Goal: Task Accomplishment & Management: Manage account settings

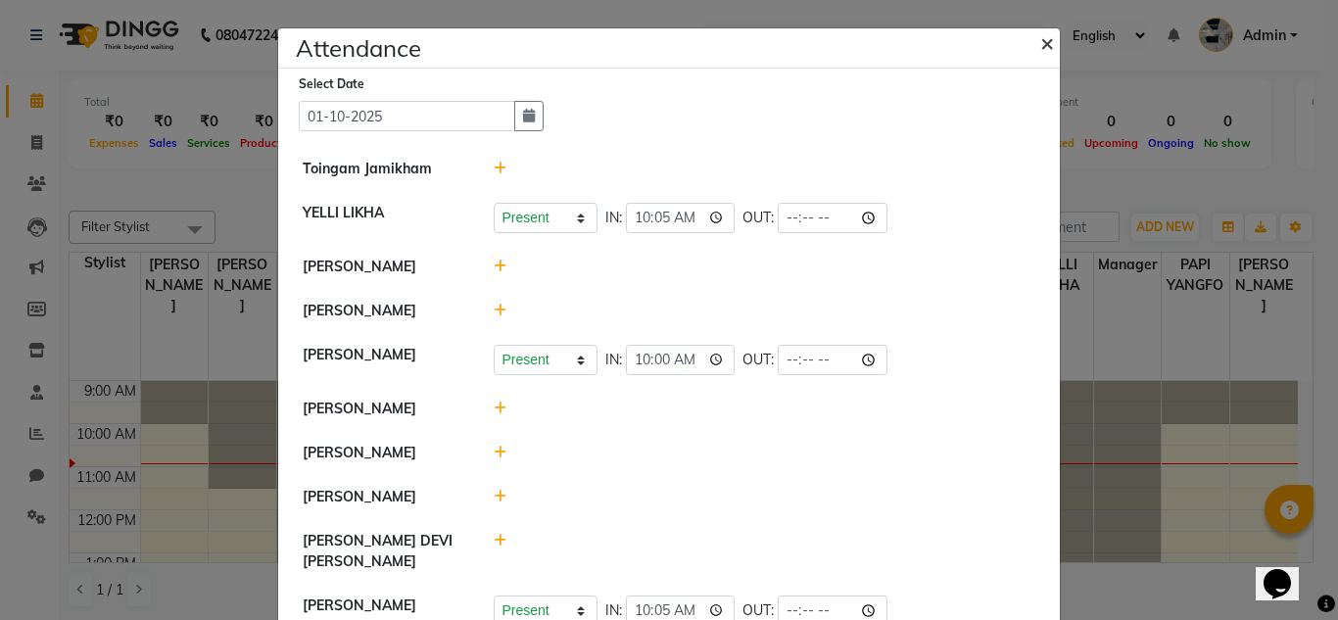
click at [1040, 50] on span "×" at bounding box center [1047, 41] width 14 height 29
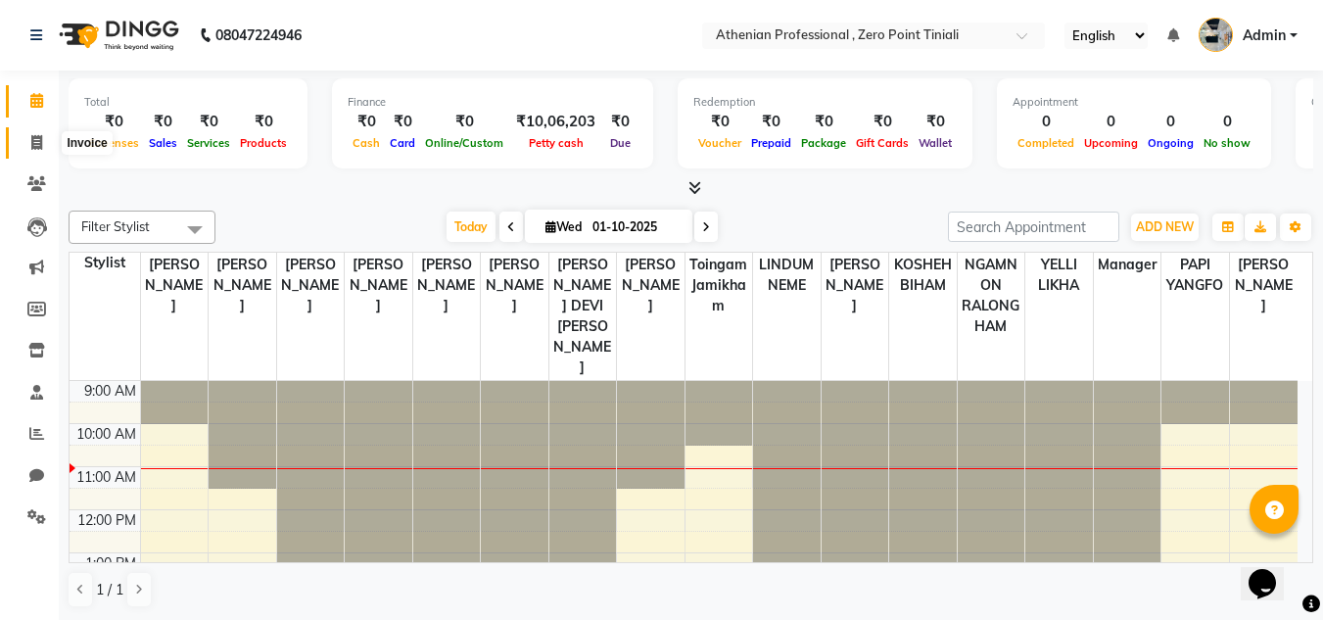
click at [35, 141] on icon at bounding box center [36, 142] width 11 height 15
select select "service"
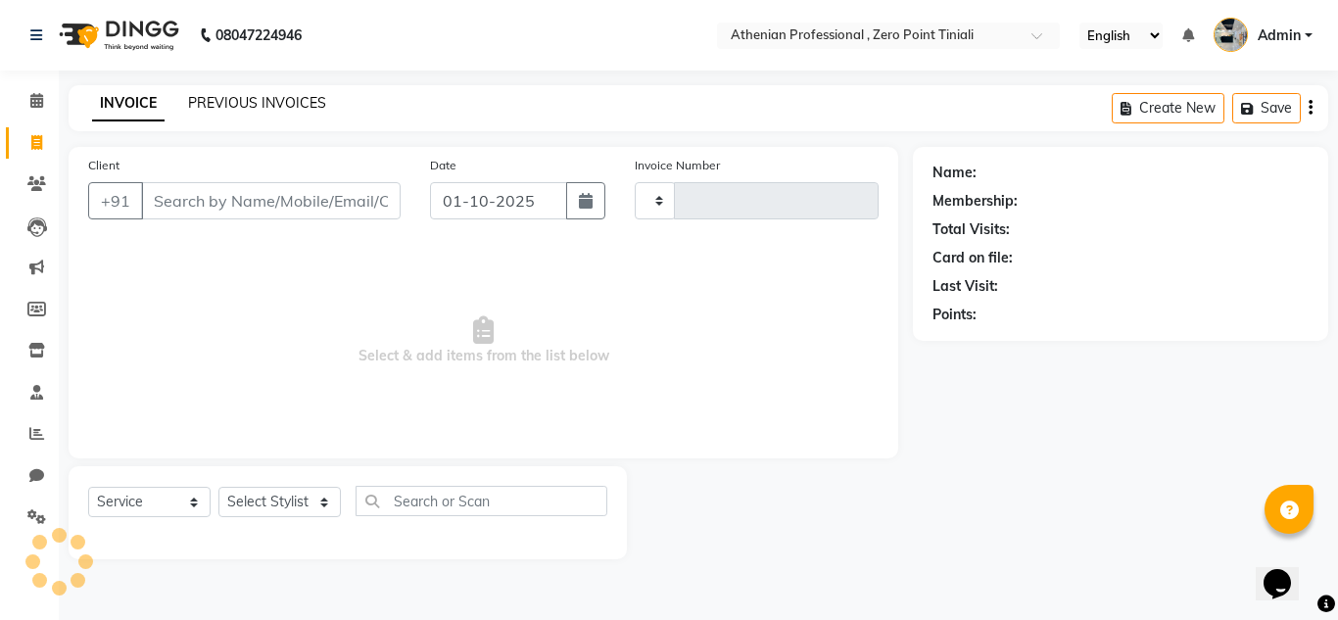
type input "2781"
select select "8300"
click at [276, 107] on link "PREVIOUS INVOICES" at bounding box center [257, 103] width 138 height 18
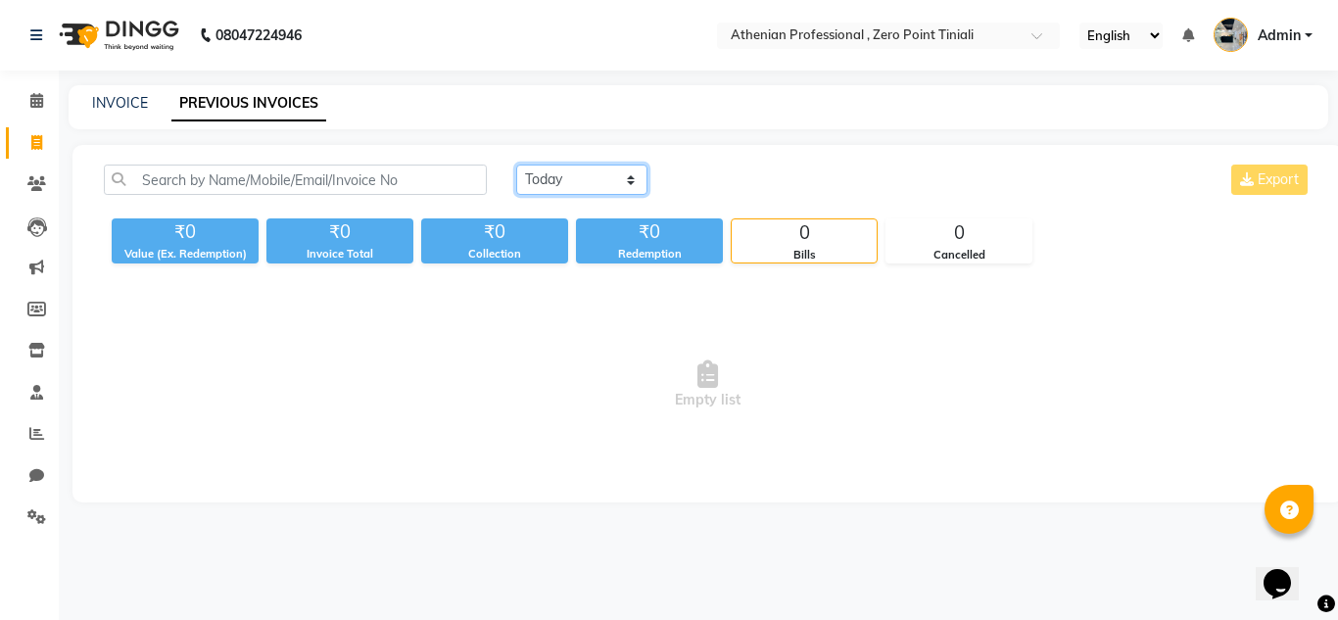
click at [590, 186] on select "[DATE] [DATE] Custom Range" at bounding box center [581, 180] width 131 height 30
select select "[DATE]"
click at [516, 165] on select "[DATE] [DATE] Custom Range" at bounding box center [581, 180] width 131 height 30
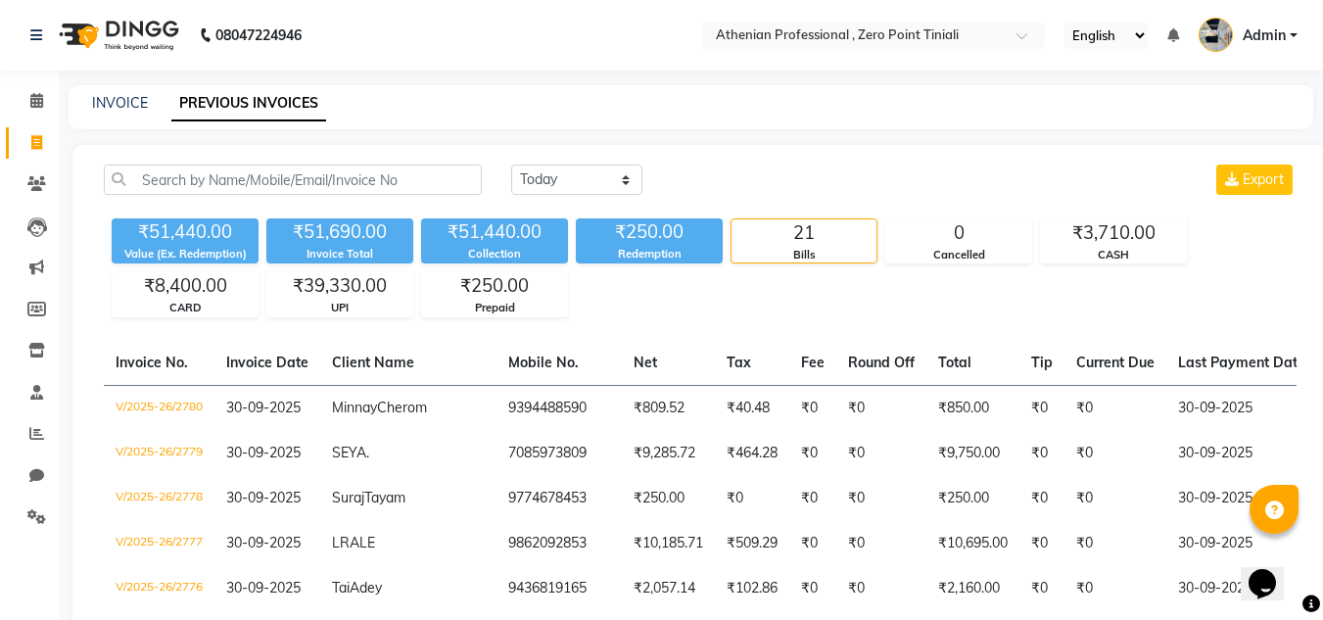
click at [587, 234] on div "₹250.00" at bounding box center [649, 231] width 147 height 27
click at [31, 221] on icon at bounding box center [37, 227] width 20 height 20
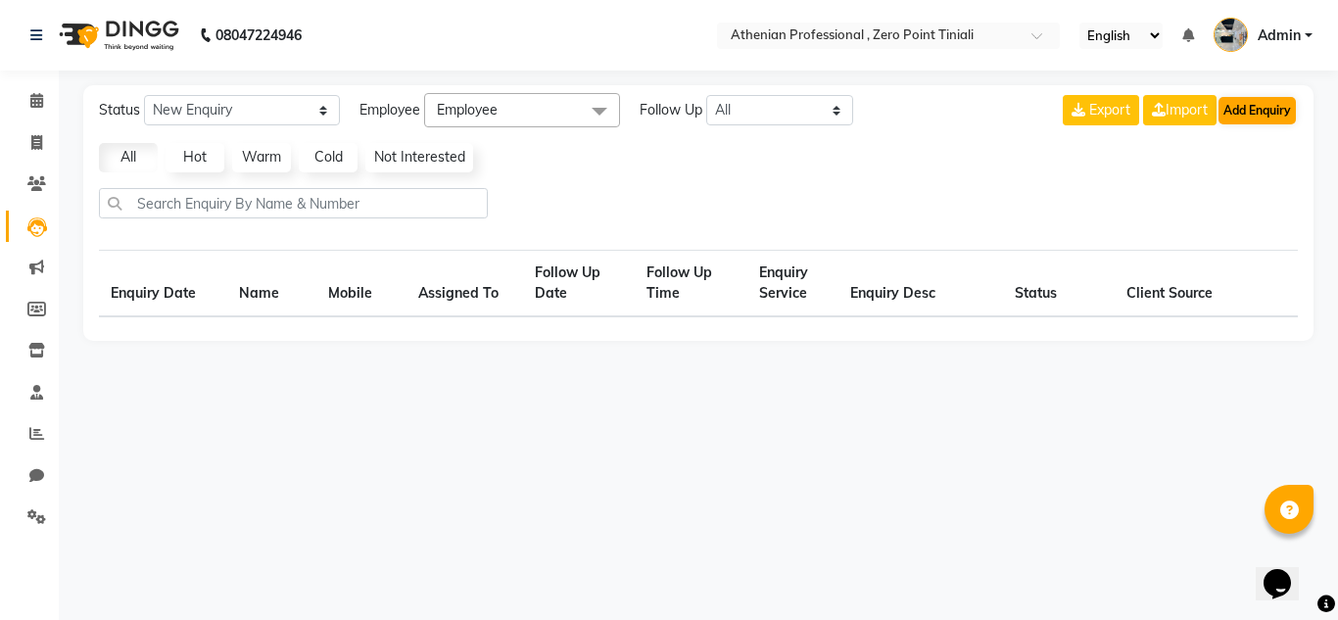
select select "10"
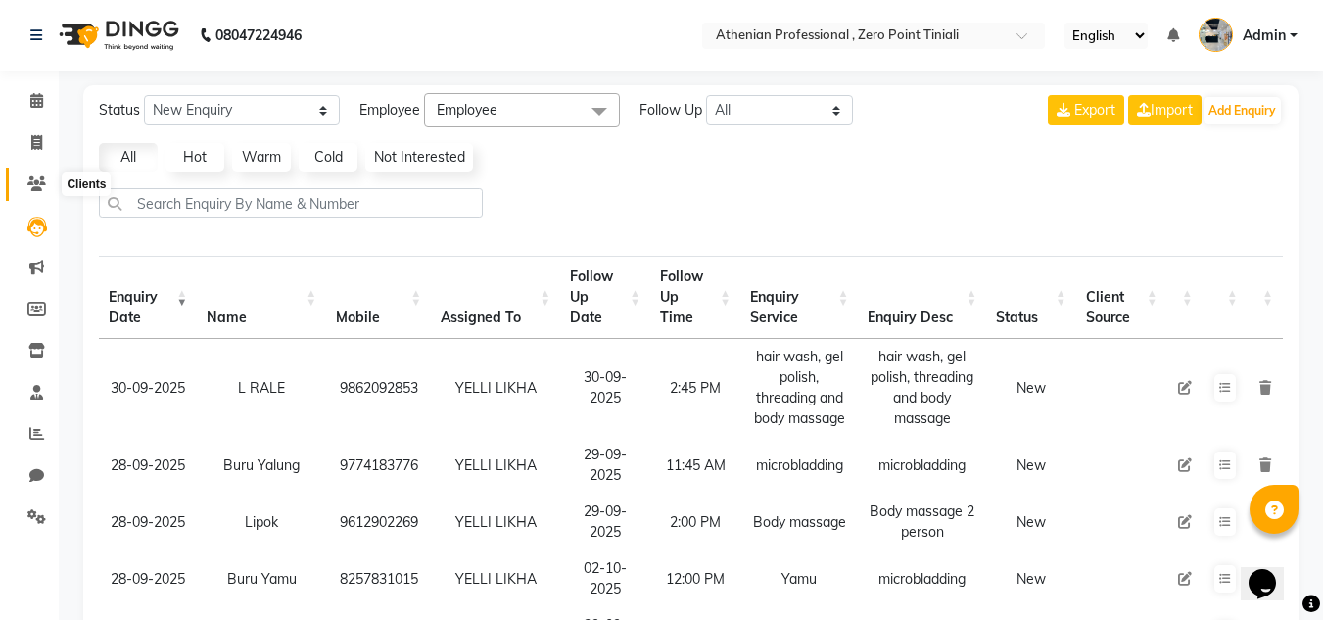
click at [43, 190] on icon at bounding box center [36, 183] width 19 height 15
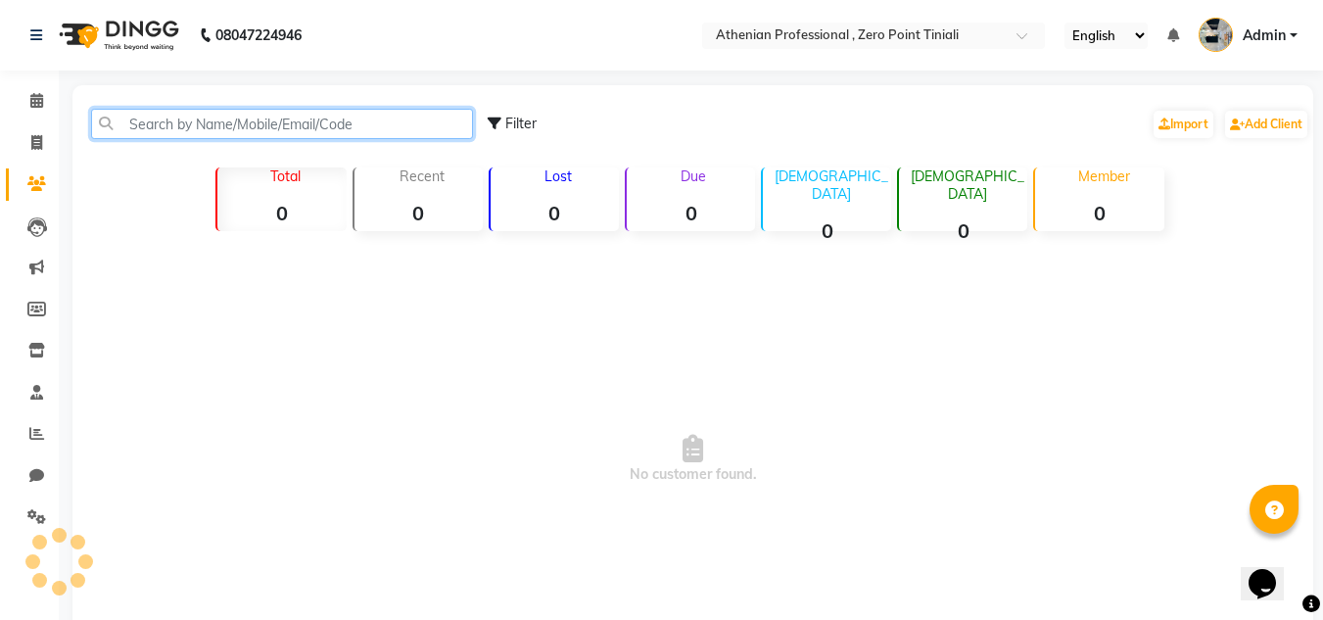
click at [218, 124] on input "text" at bounding box center [282, 124] width 382 height 30
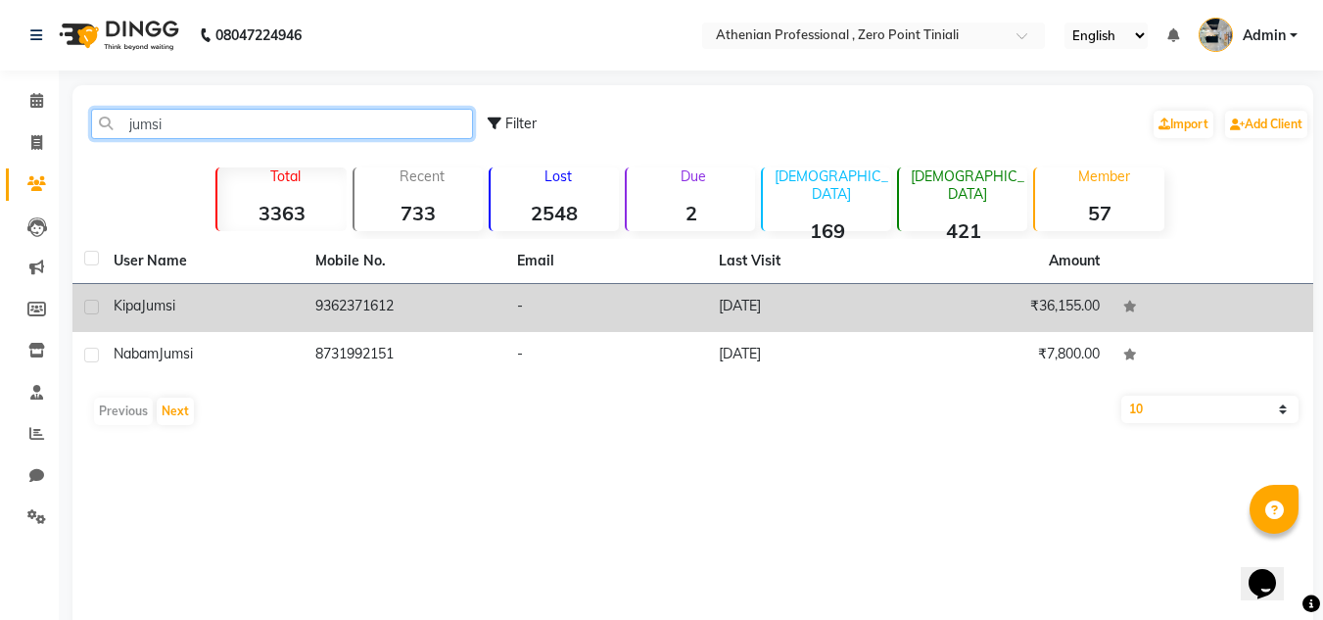
type input "jumsi"
click at [463, 301] on td "9362371612" at bounding box center [405, 308] width 202 height 48
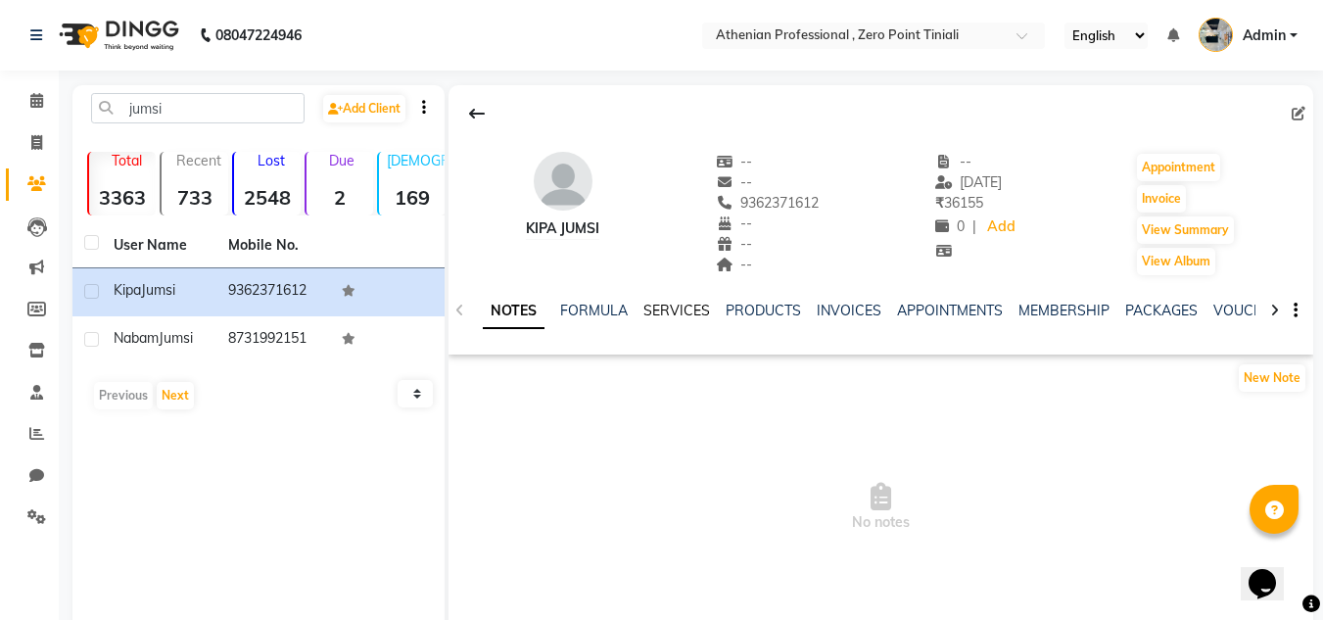
click at [674, 312] on link "SERVICES" at bounding box center [676, 311] width 67 height 18
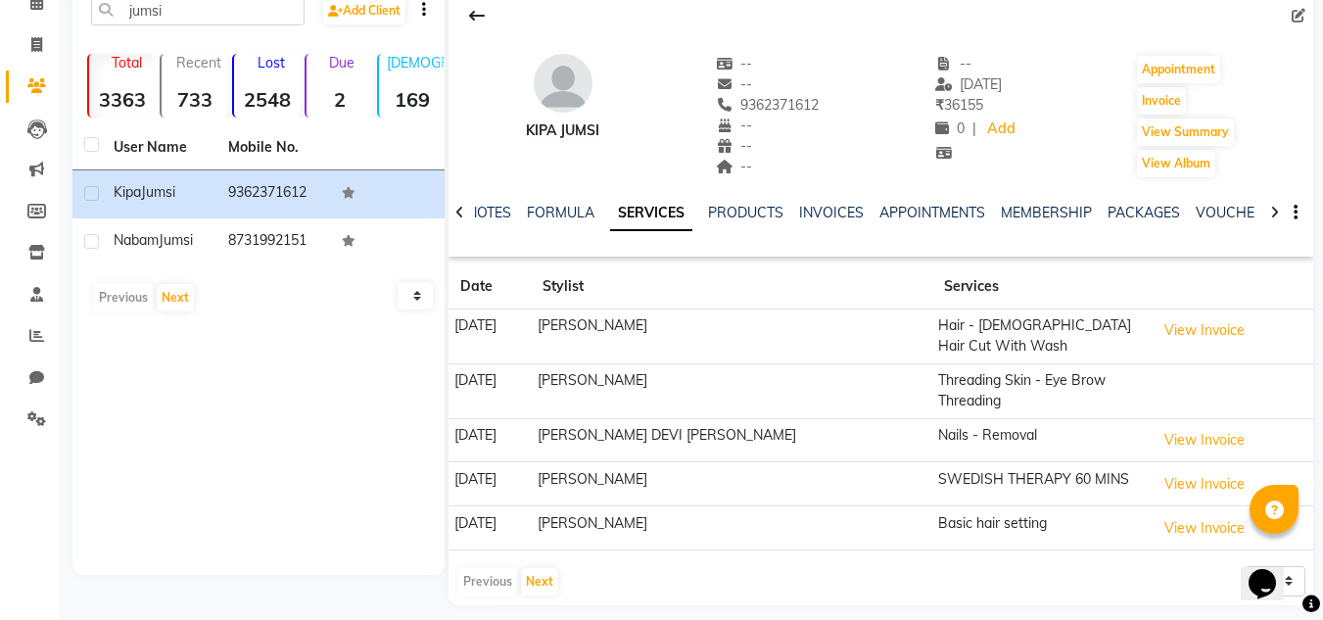
scroll to position [102, 0]
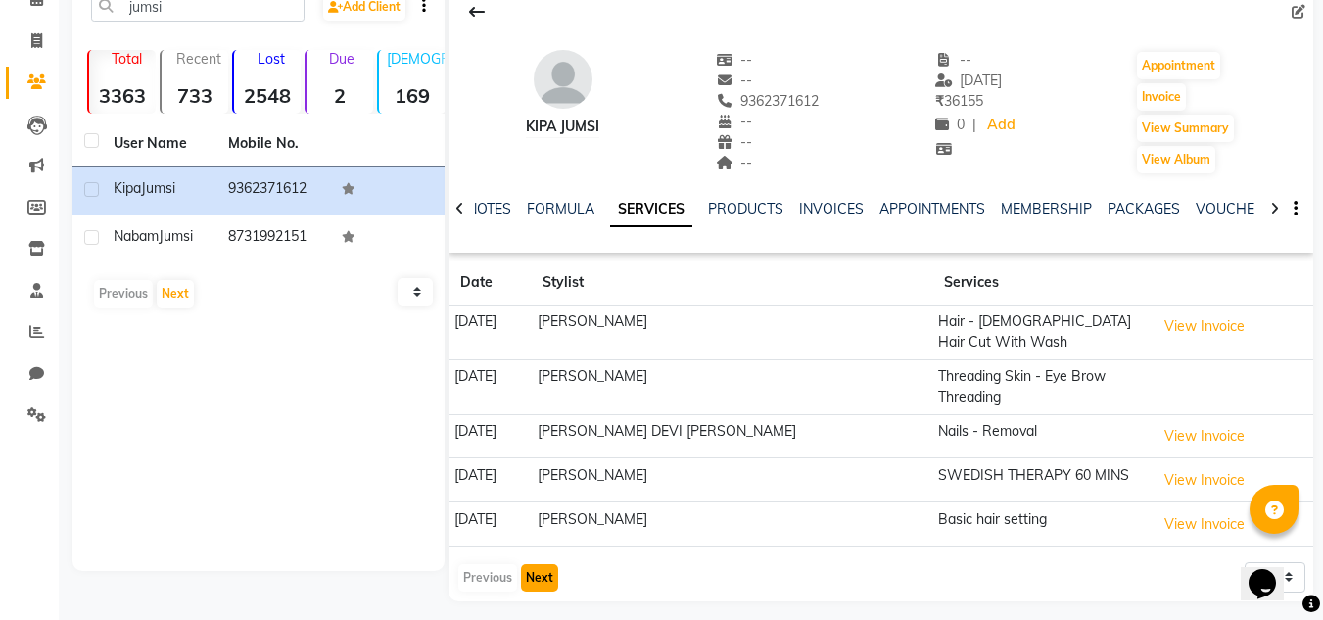
click at [541, 577] on button "Next" at bounding box center [539, 577] width 37 height 27
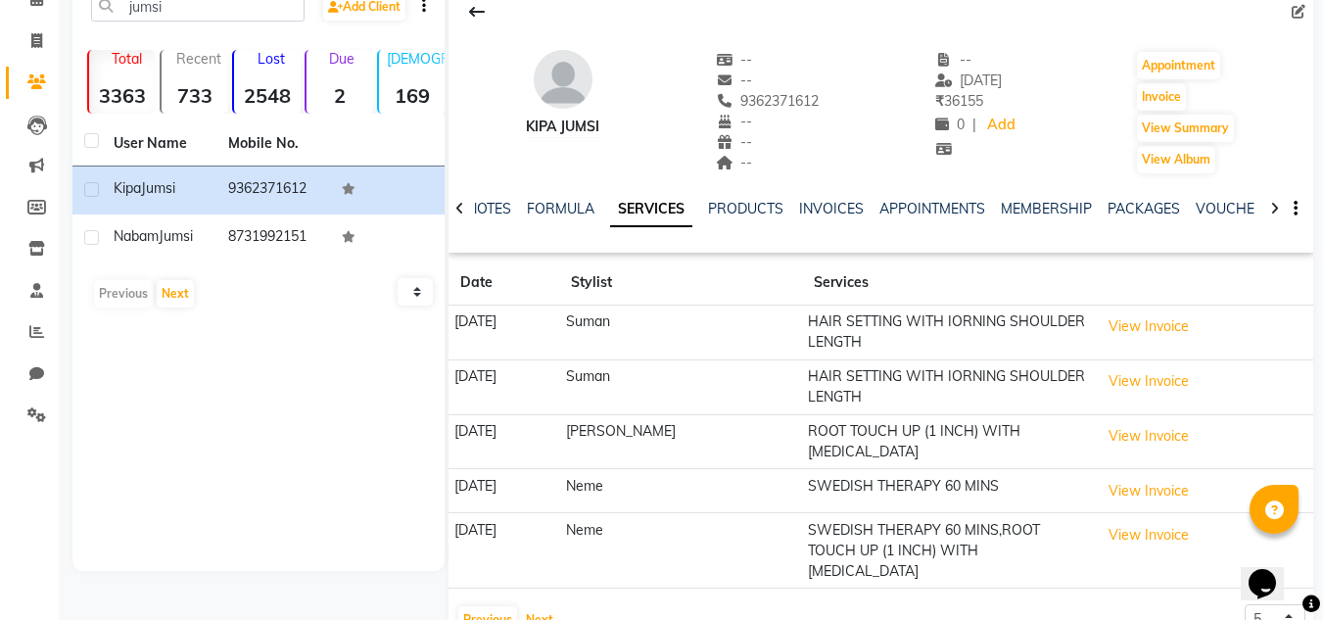
scroll to position [134, 0]
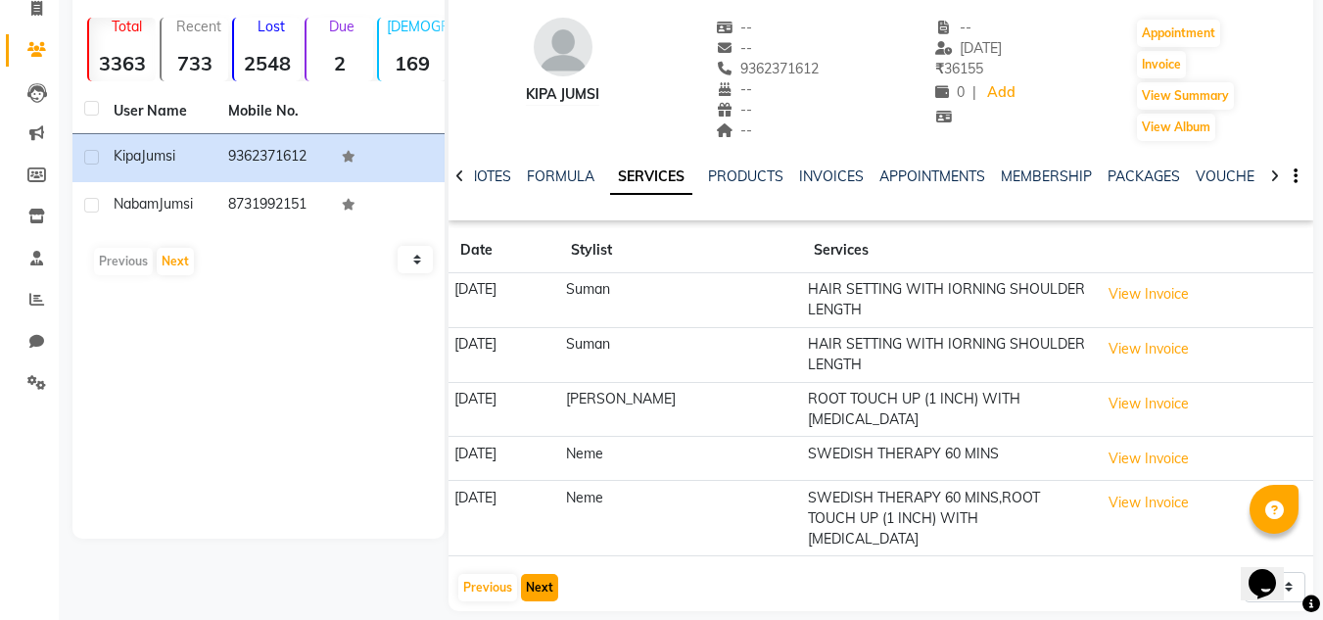
click at [541, 574] on button "Next" at bounding box center [539, 587] width 37 height 27
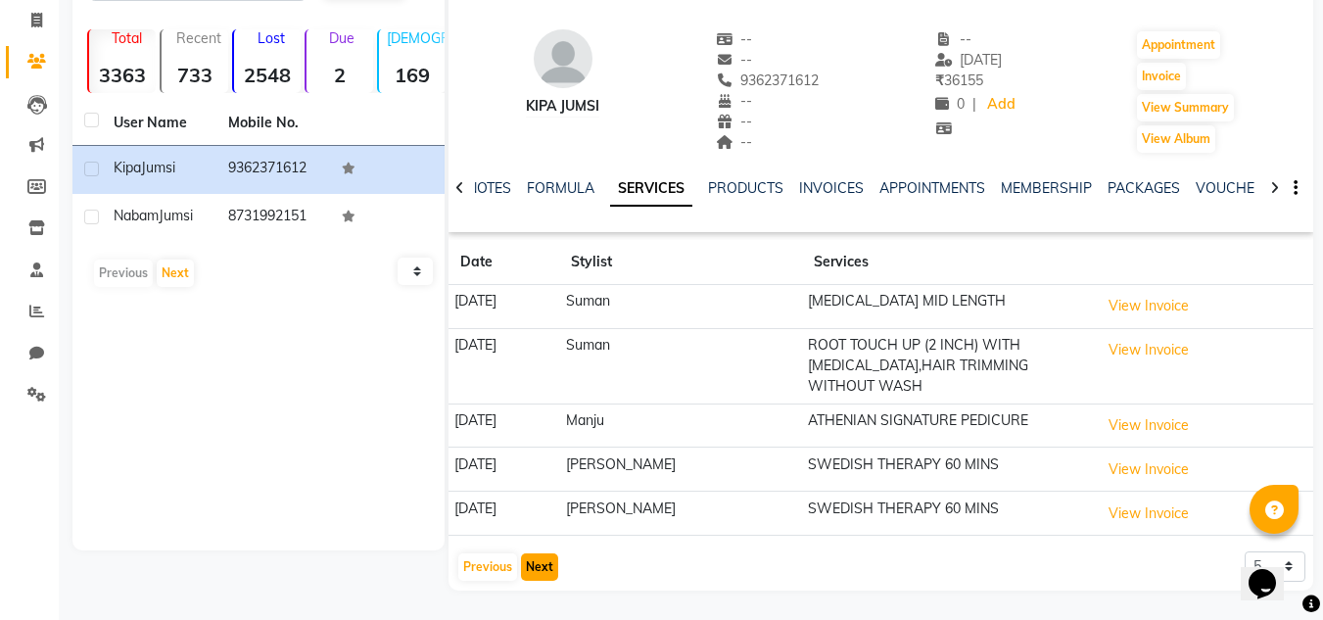
scroll to position [122, 0]
click at [475, 569] on button "Previous" at bounding box center [487, 566] width 59 height 27
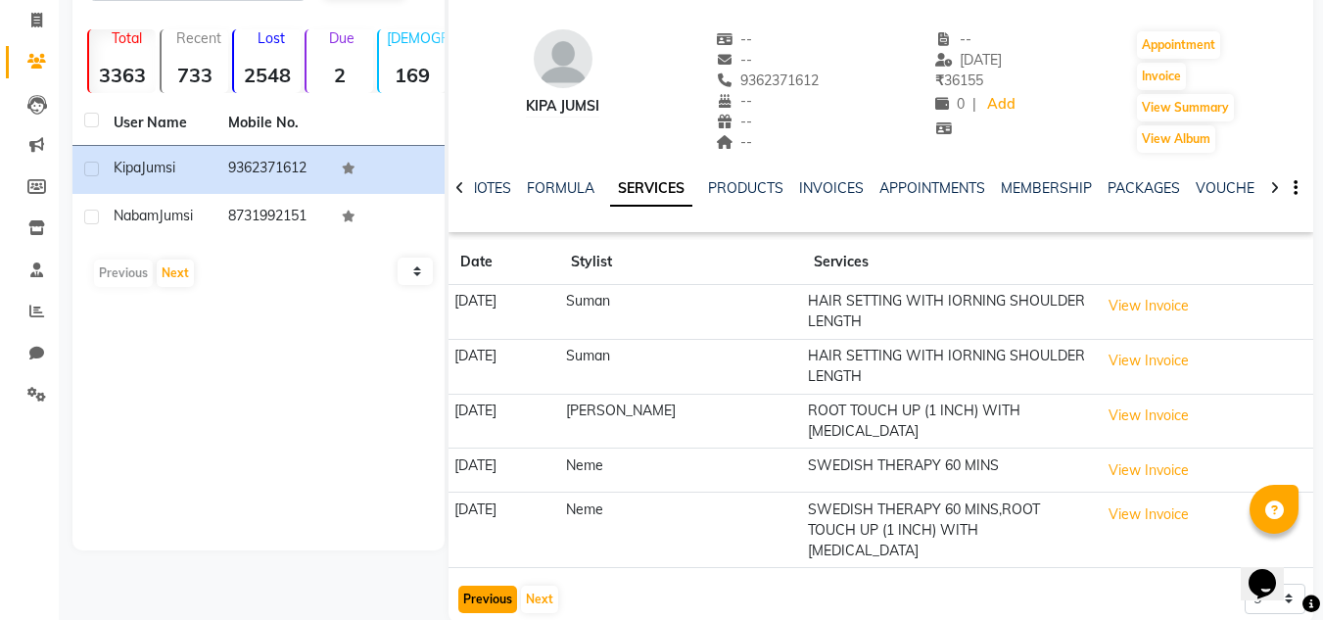
click at [475, 586] on button "Previous" at bounding box center [487, 599] width 59 height 27
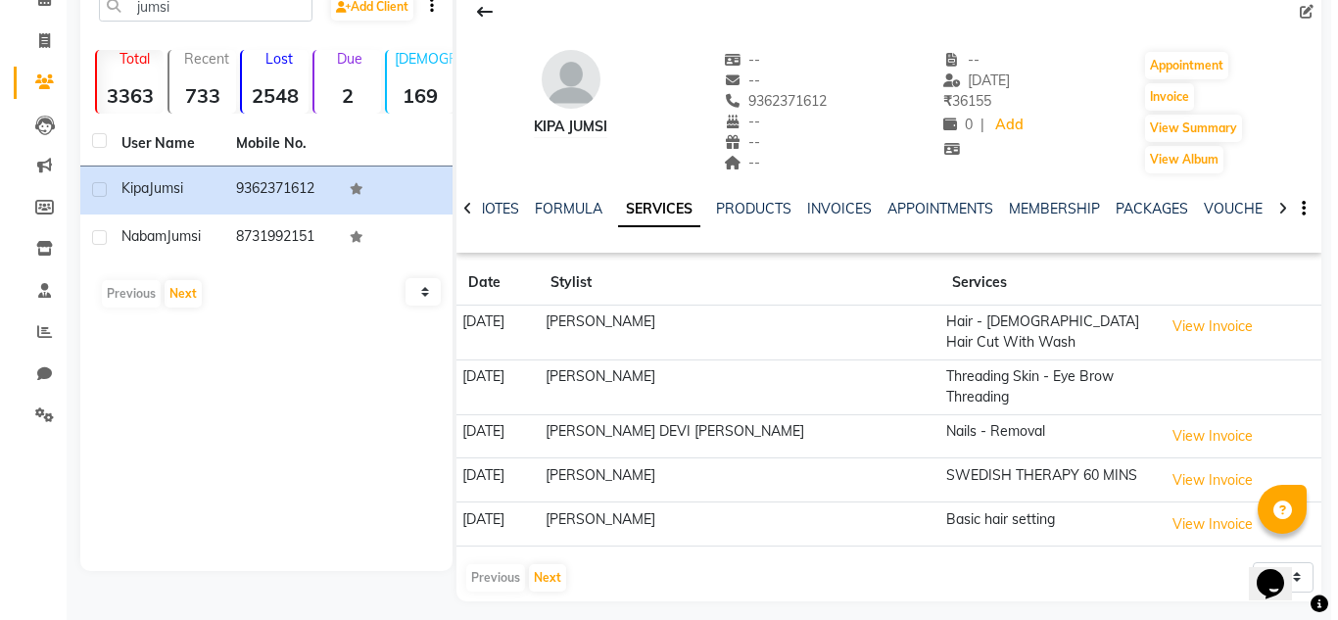
scroll to position [0, 0]
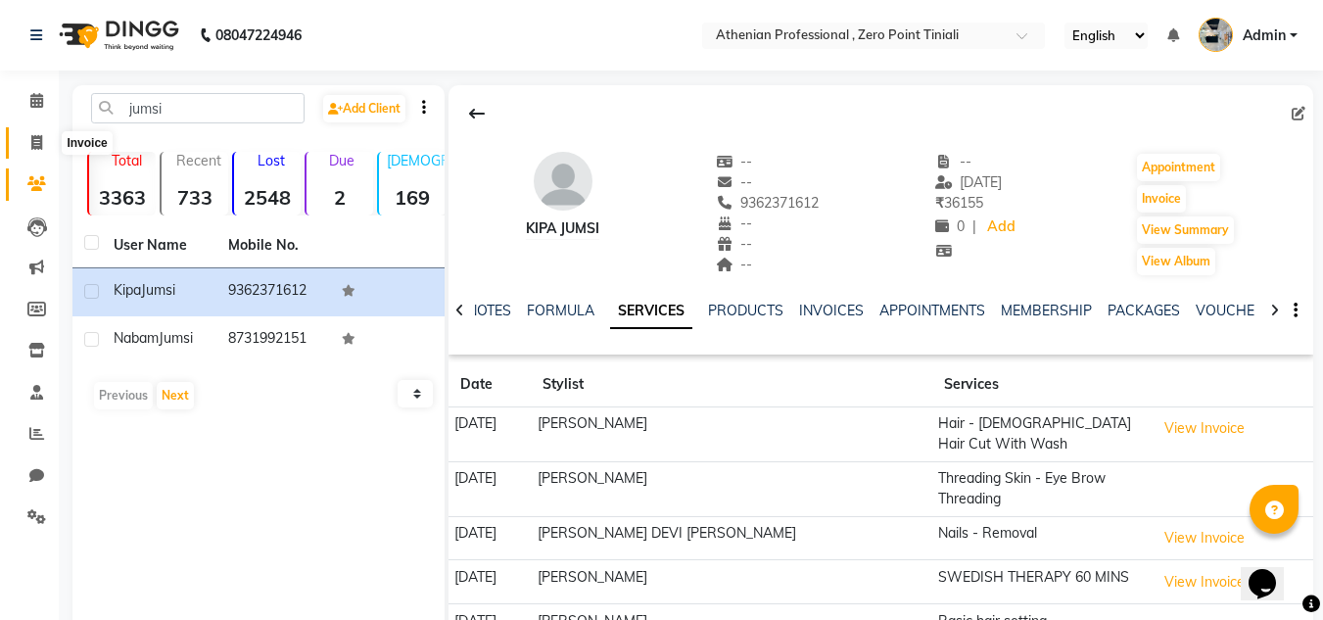
click at [26, 151] on span at bounding box center [37, 143] width 34 height 23
select select "service"
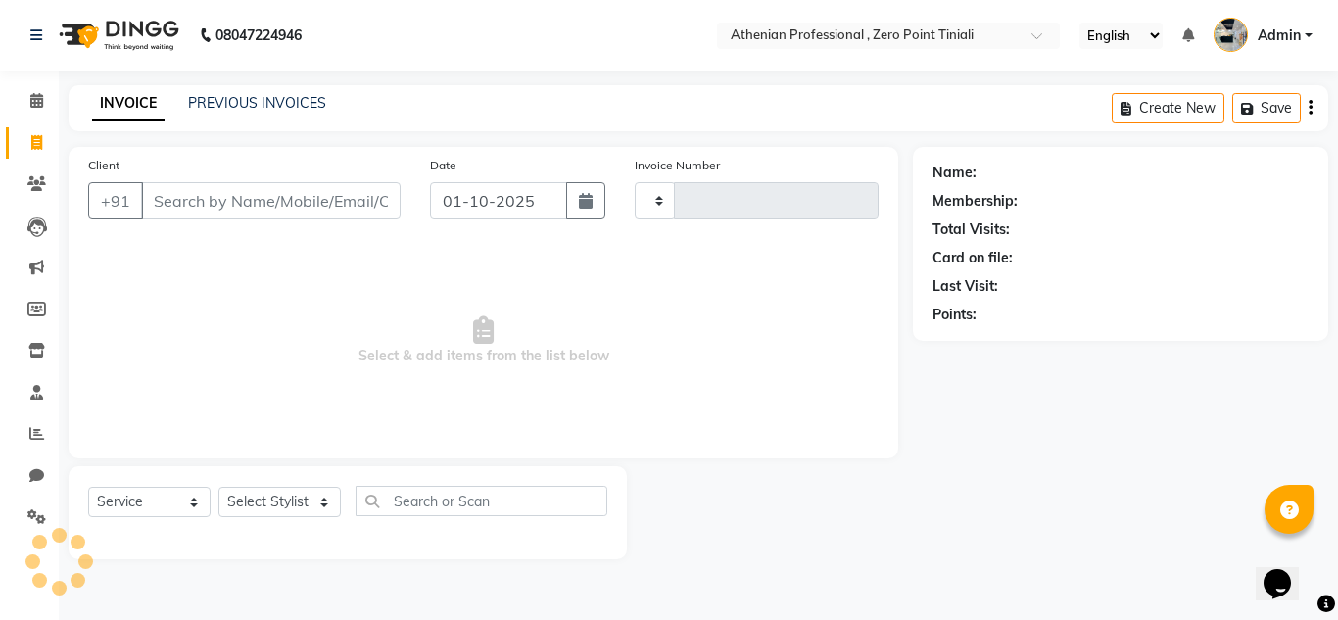
type input "2781"
select select "8300"
